Goal: Book appointment/travel/reservation

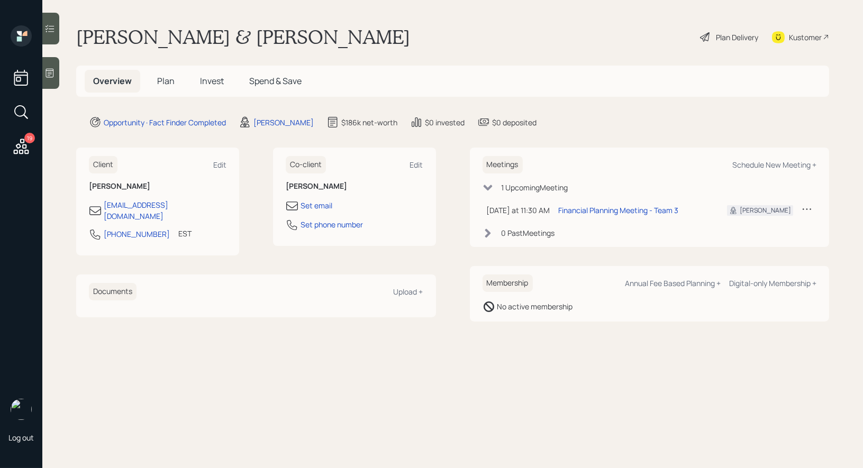
click at [47, 75] on icon at bounding box center [50, 73] width 8 height 9
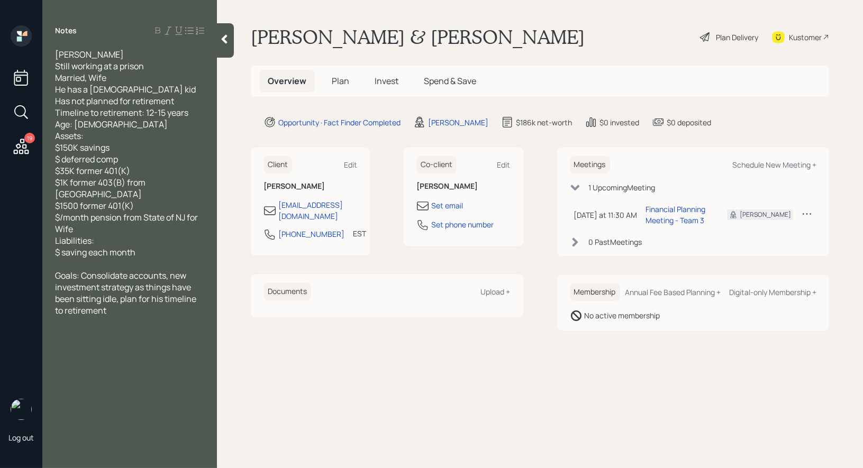
click at [336, 81] on span "Plan" at bounding box center [340, 81] width 17 height 12
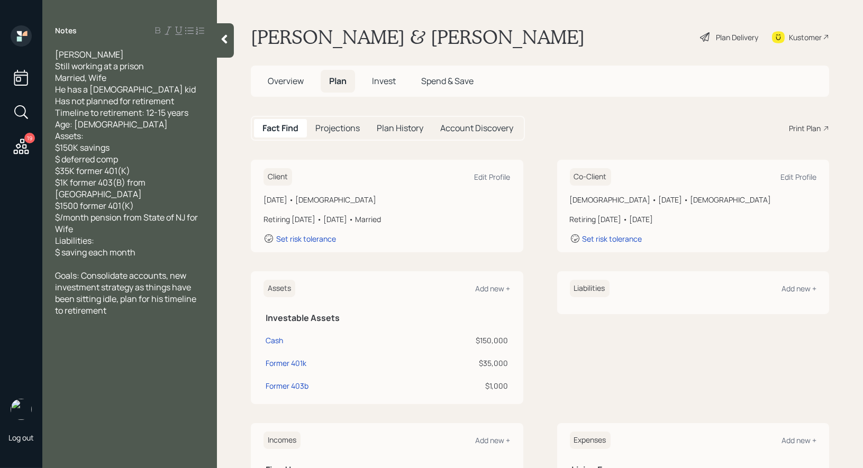
click at [228, 38] on icon at bounding box center [224, 39] width 11 height 11
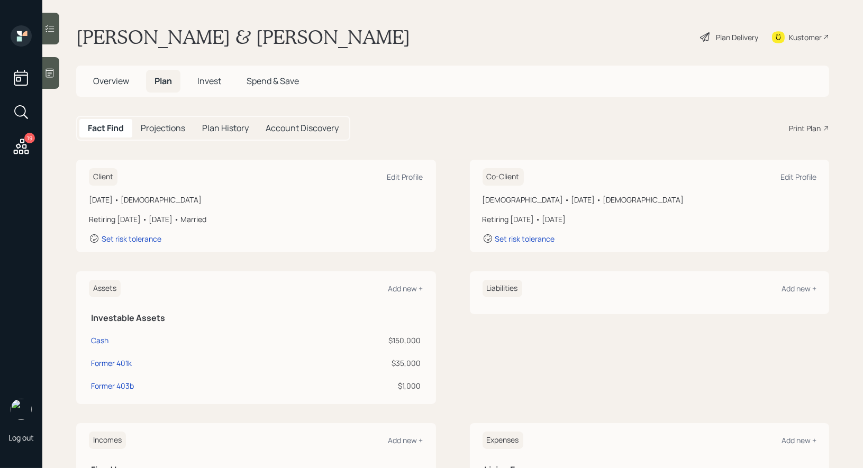
click at [706, 37] on icon at bounding box center [705, 37] width 13 height 13
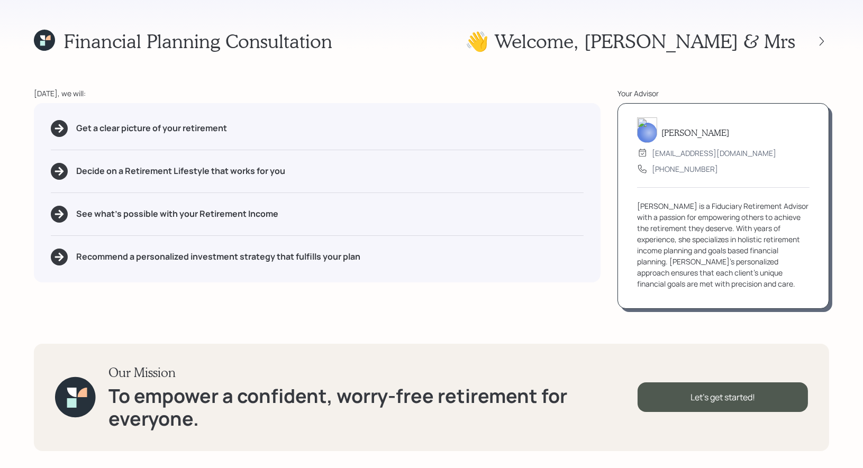
click at [45, 40] on icon at bounding box center [44, 40] width 21 height 21
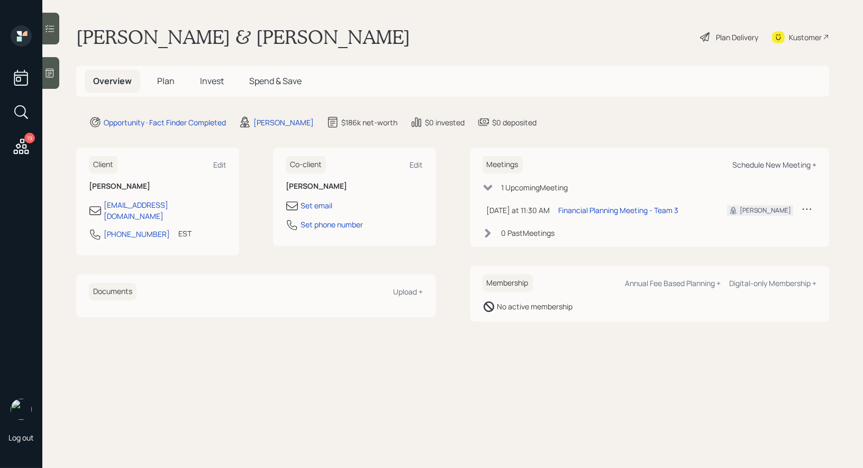
click at [774, 162] on div "Schedule New Meeting +" at bounding box center [774, 165] width 84 height 10
select select "8b79112e-3cfb-44f9-89e7-15267fe946c1"
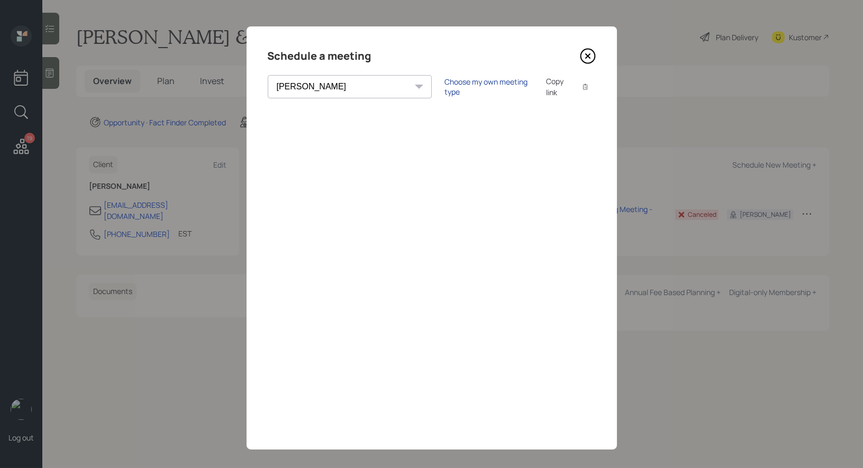
click at [444, 86] on div "Choose my own meeting type" at bounding box center [488, 87] width 89 height 20
click at [589, 50] on icon at bounding box center [588, 56] width 16 height 16
